Goal: Transaction & Acquisition: Purchase product/service

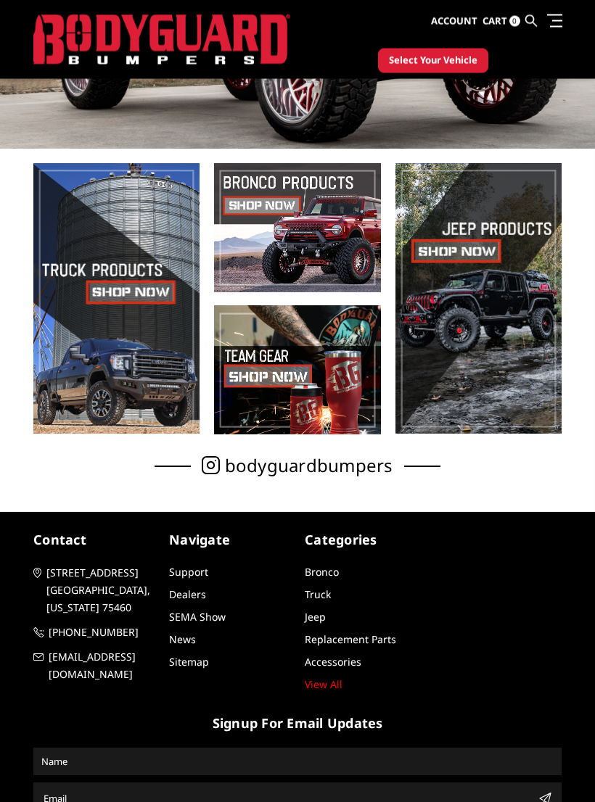
scroll to position [266, 0]
click at [115, 286] on span at bounding box center [116, 298] width 166 height 270
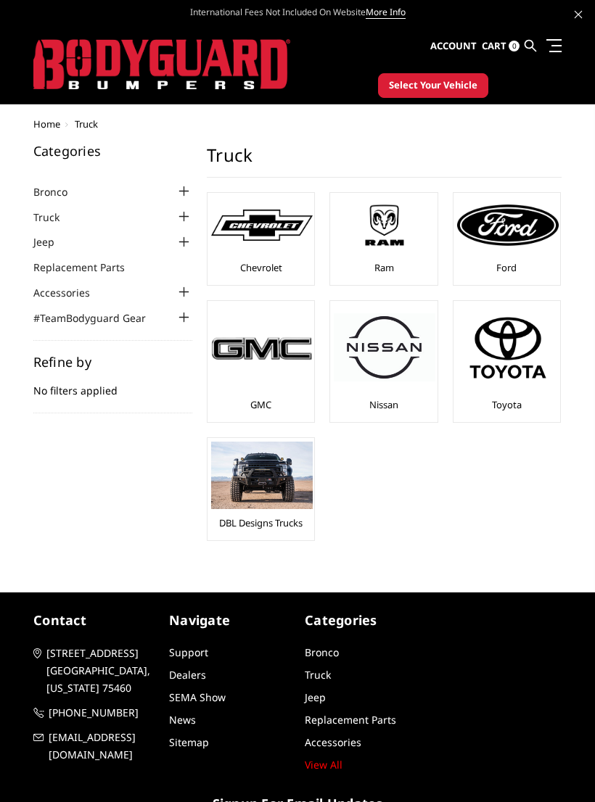
click at [516, 233] on img at bounding box center [508, 224] width 102 height 41
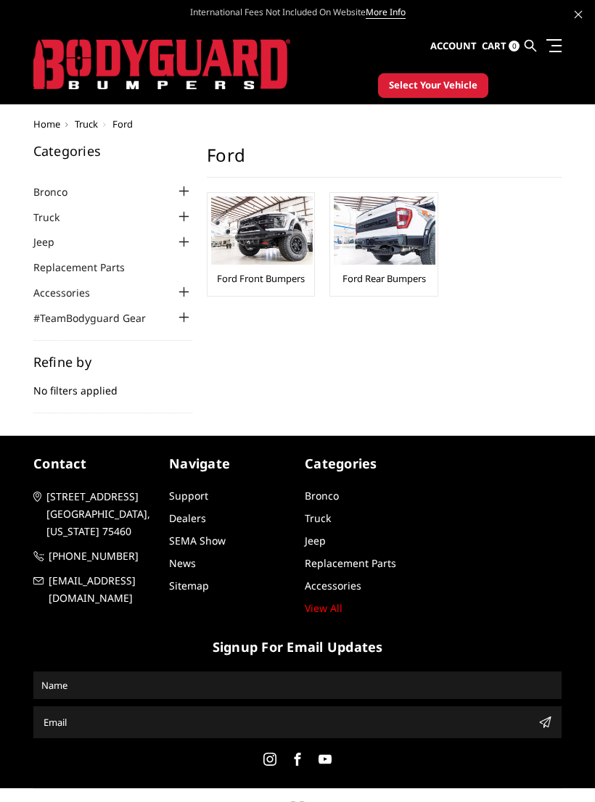
click at [42, 215] on link "Truck" at bounding box center [55, 217] width 44 height 15
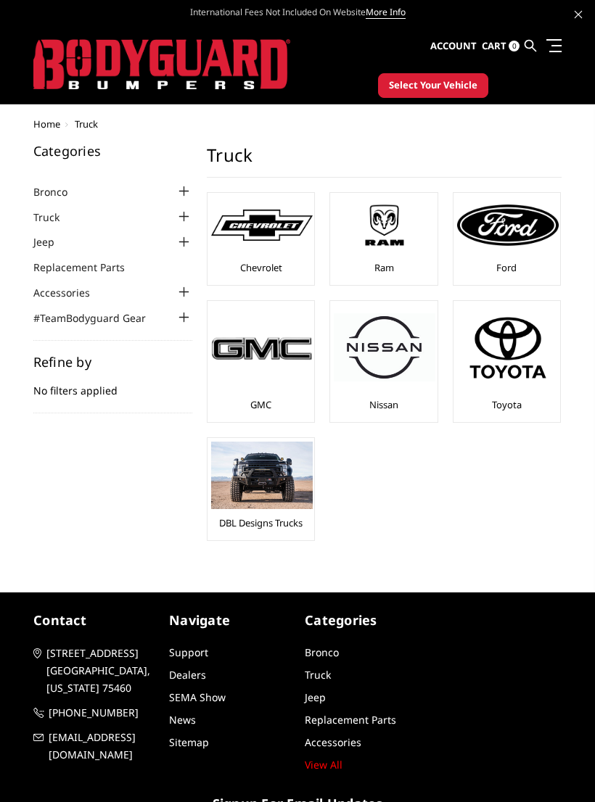
click at [67, 265] on link "Replacement Parts" at bounding box center [87, 267] width 109 height 15
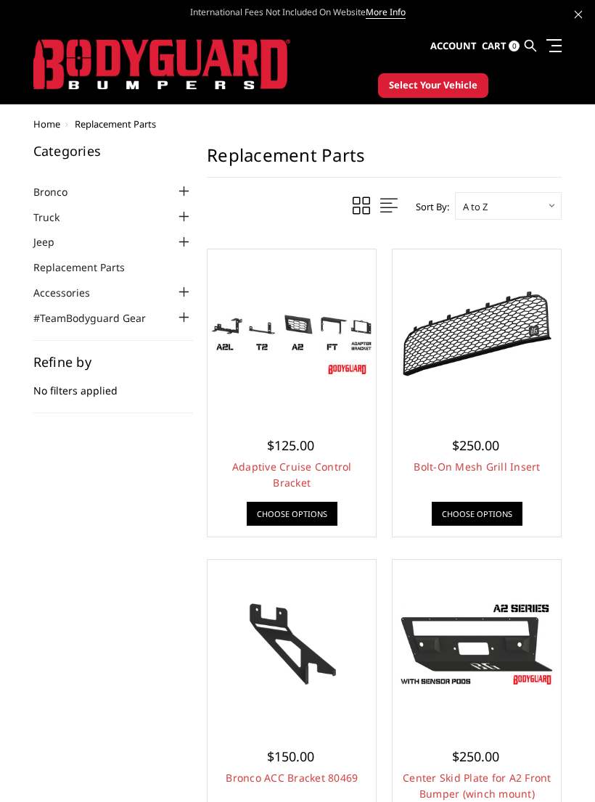
click at [556, 45] on span at bounding box center [556, 45] width 10 height 1
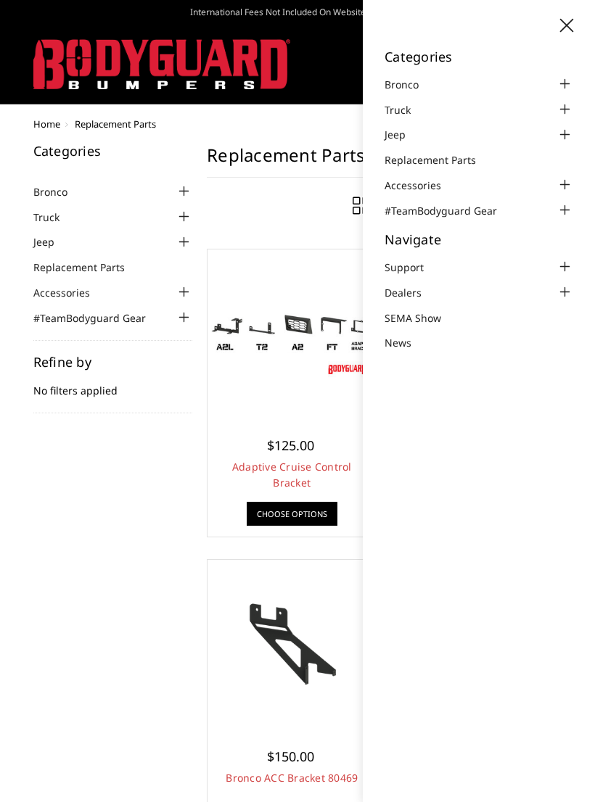
click at [556, 21] on div at bounding box center [478, 26] width 189 height 17
click at [572, 25] on icon at bounding box center [566, 25] width 13 height 13
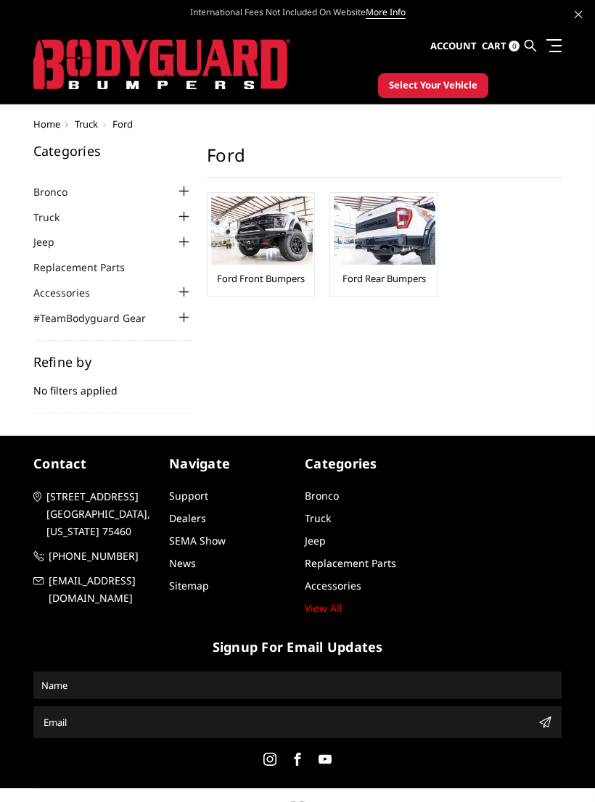
click at [264, 280] on link "Ford Front Bumpers" at bounding box center [261, 278] width 88 height 13
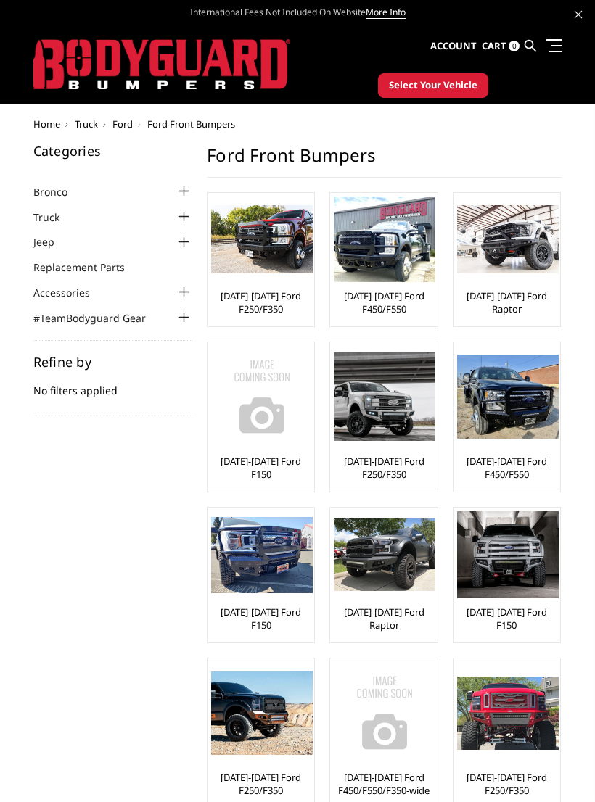
click at [406, 299] on link "[DATE]-[DATE] Ford F450/F550" at bounding box center [383, 302] width 99 height 26
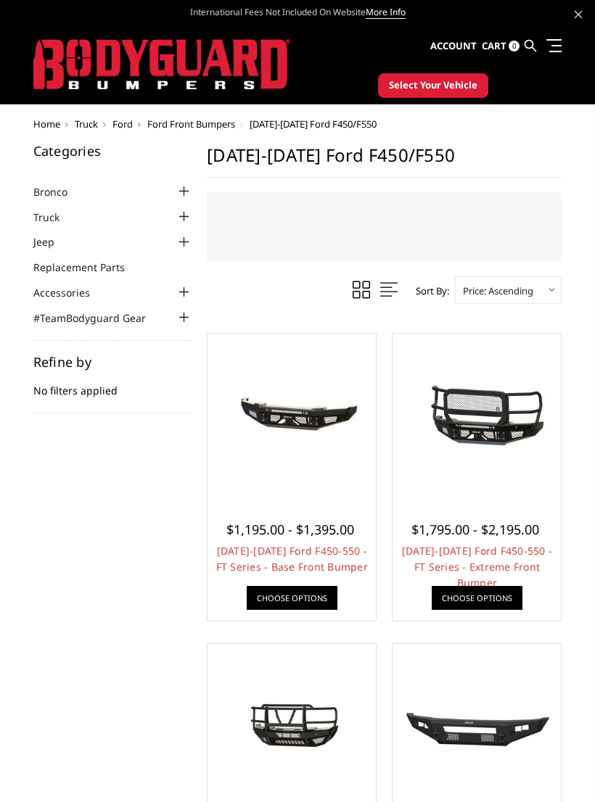
click at [508, 466] on div at bounding box center [476, 417] width 161 height 161
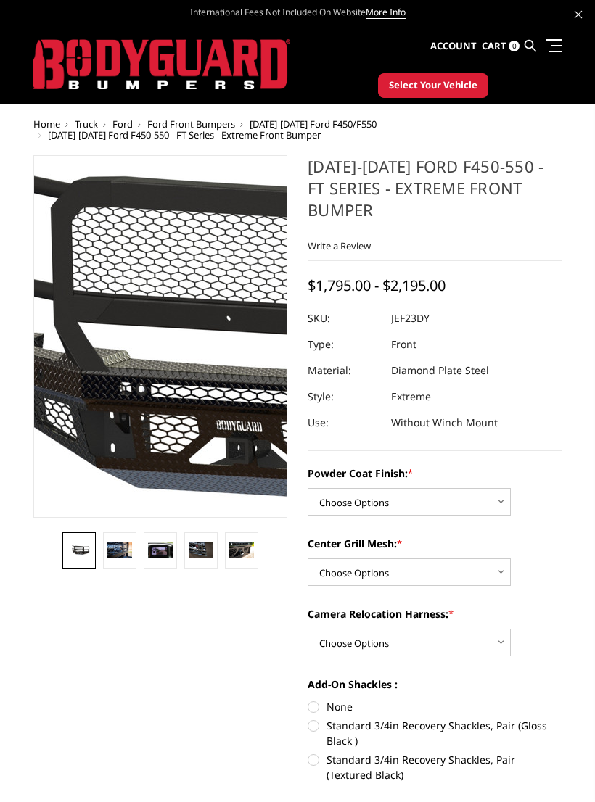
click at [130, 301] on img at bounding box center [242, 344] width 928 height 434
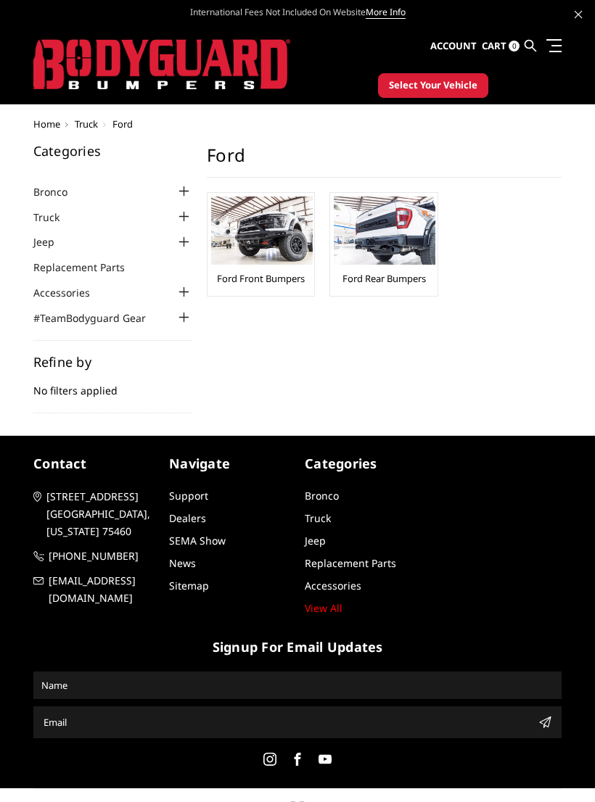
click at [70, 270] on link "Replacement Parts" at bounding box center [87, 267] width 109 height 15
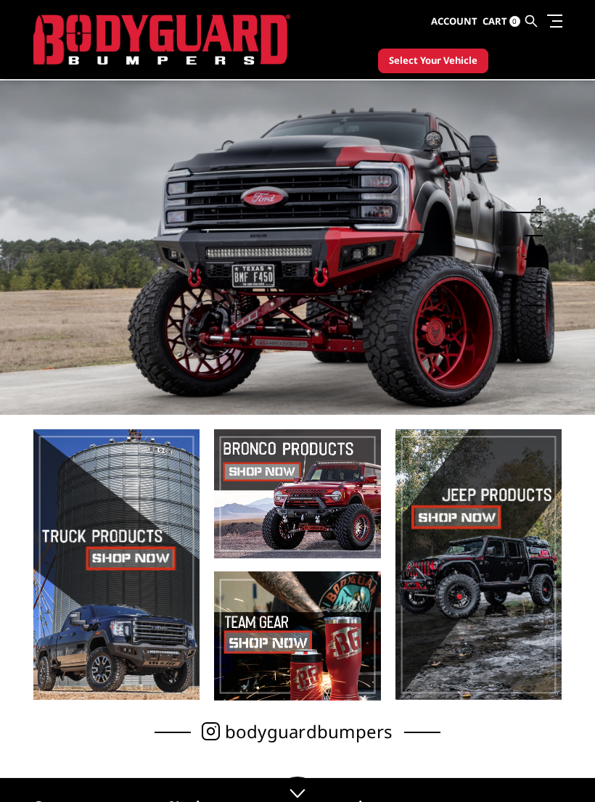
scroll to position [289, 0]
